Goal: Navigation & Orientation: Find specific page/section

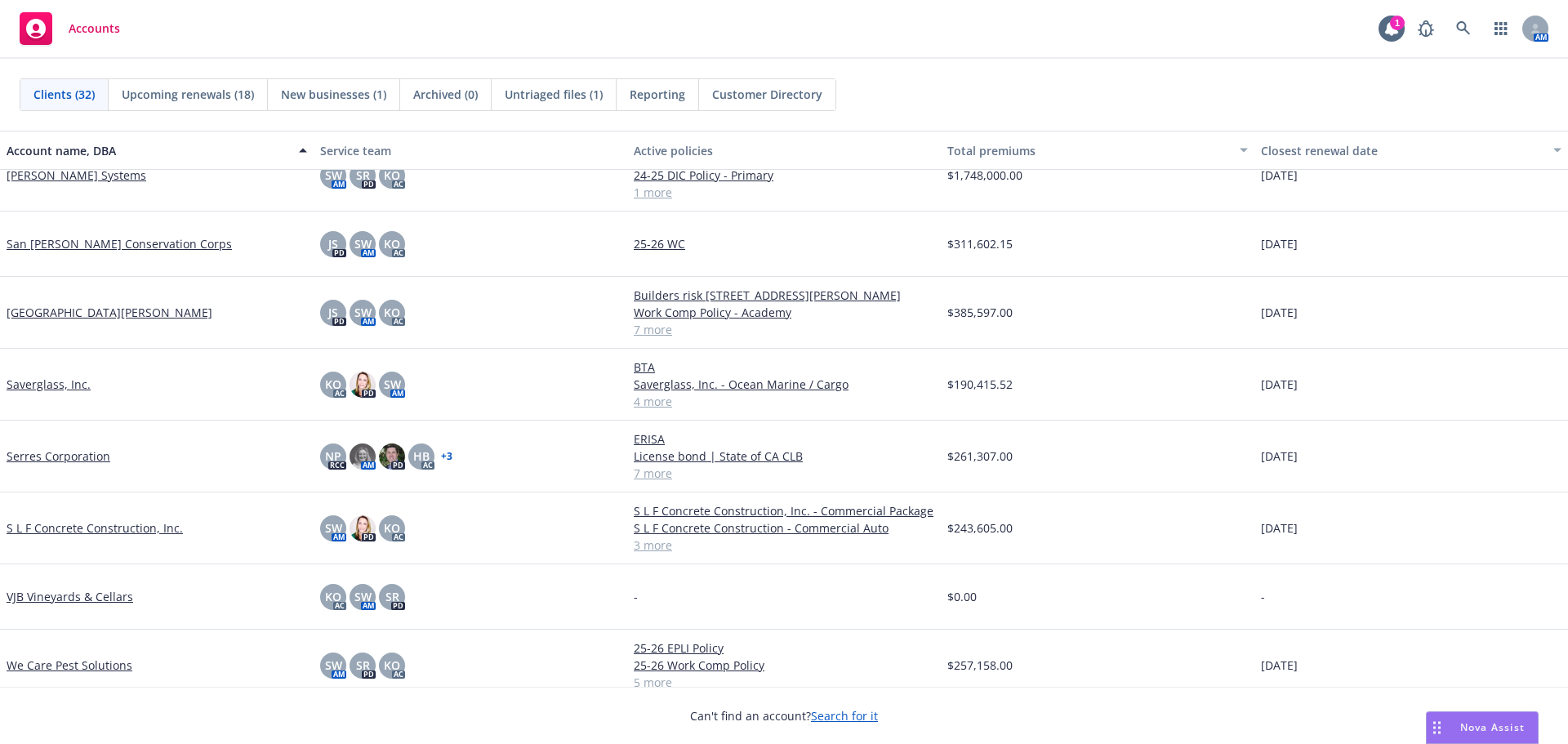
scroll to position [1457, 0]
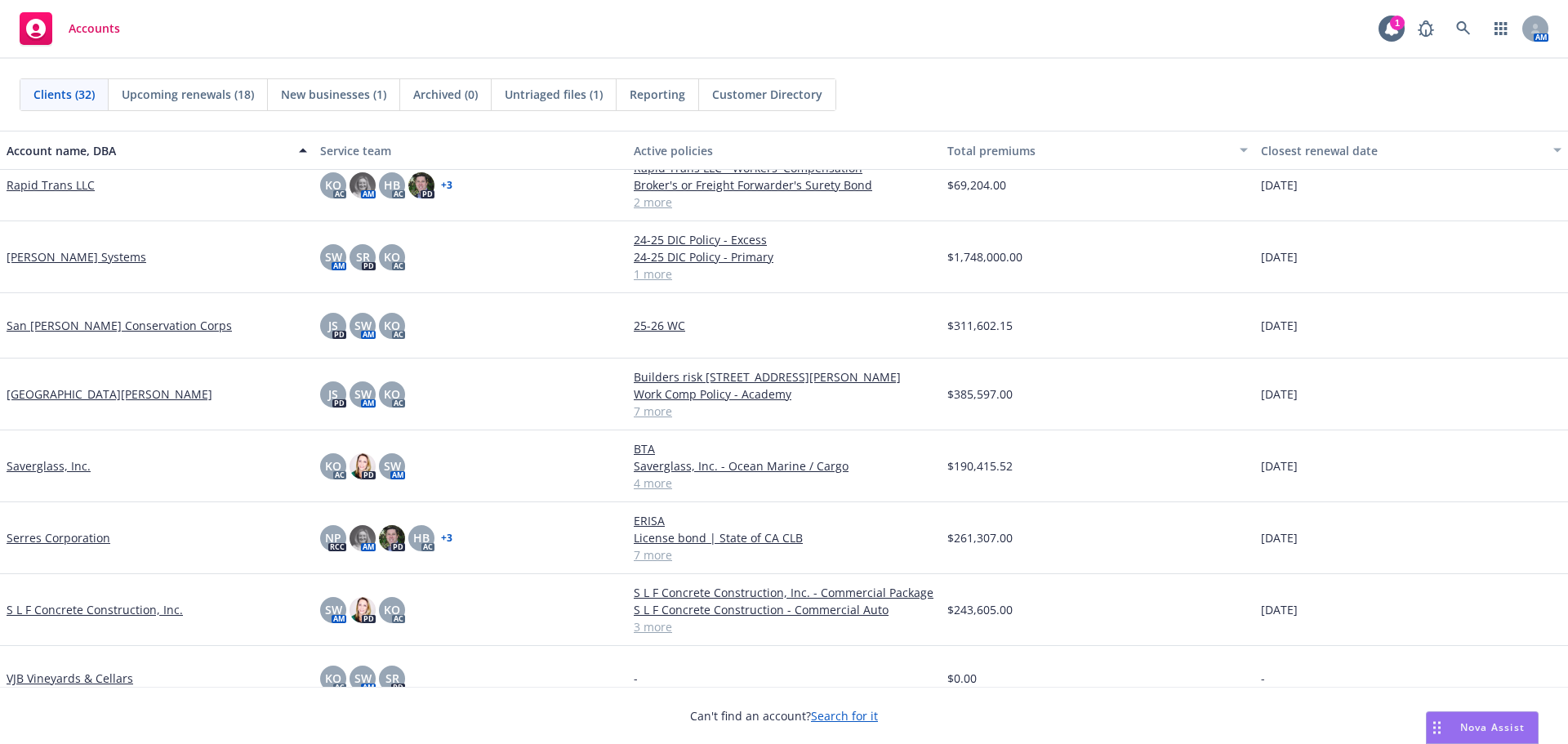
click at [56, 323] on link "San [PERSON_NAME] Conservation Corps" at bounding box center [119, 325] width 225 height 17
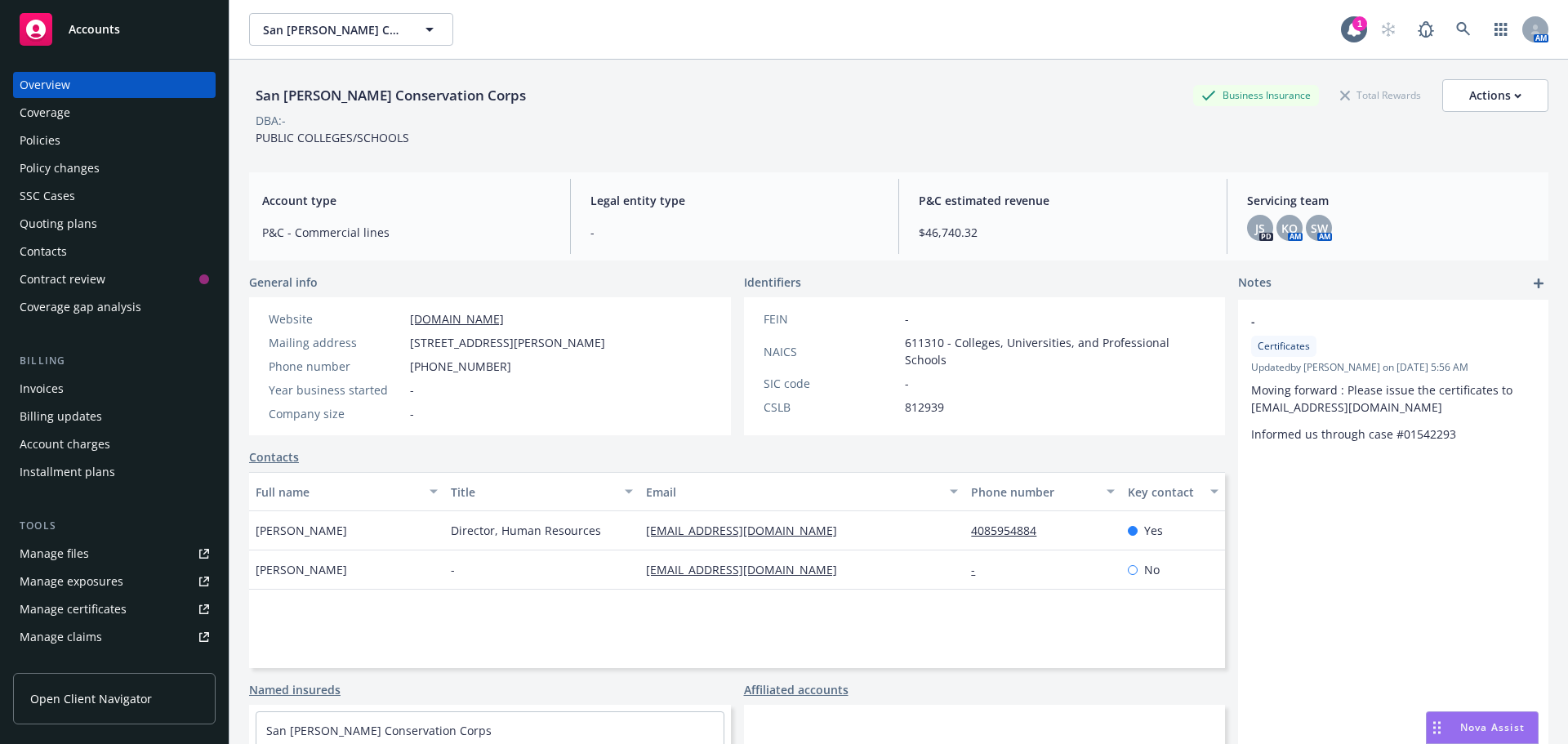
click at [83, 148] on div "Policies" at bounding box center [114, 141] width 189 height 26
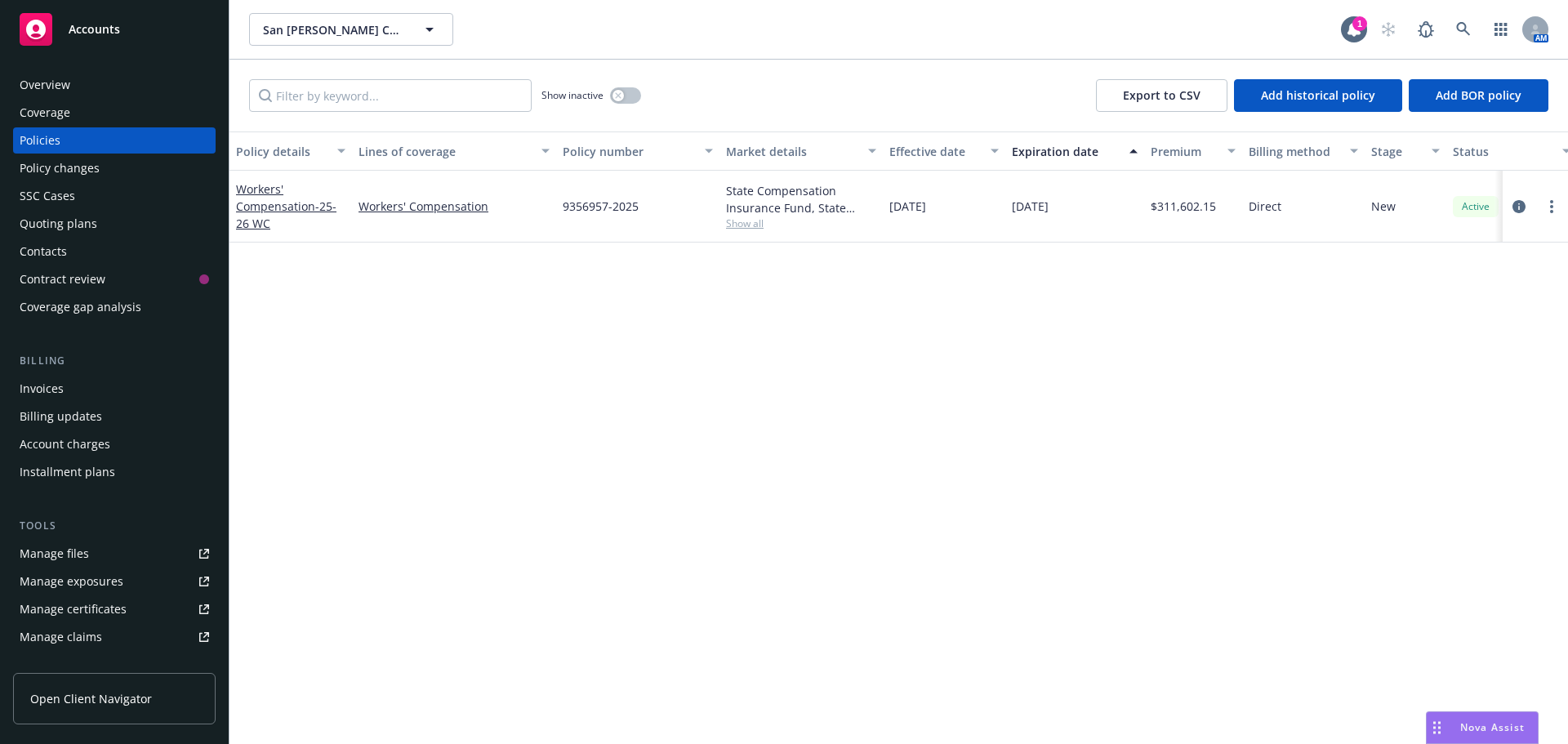
click at [109, 25] on span "Accounts" at bounding box center [94, 30] width 51 height 13
